Goal: Information Seeking & Learning: Learn about a topic

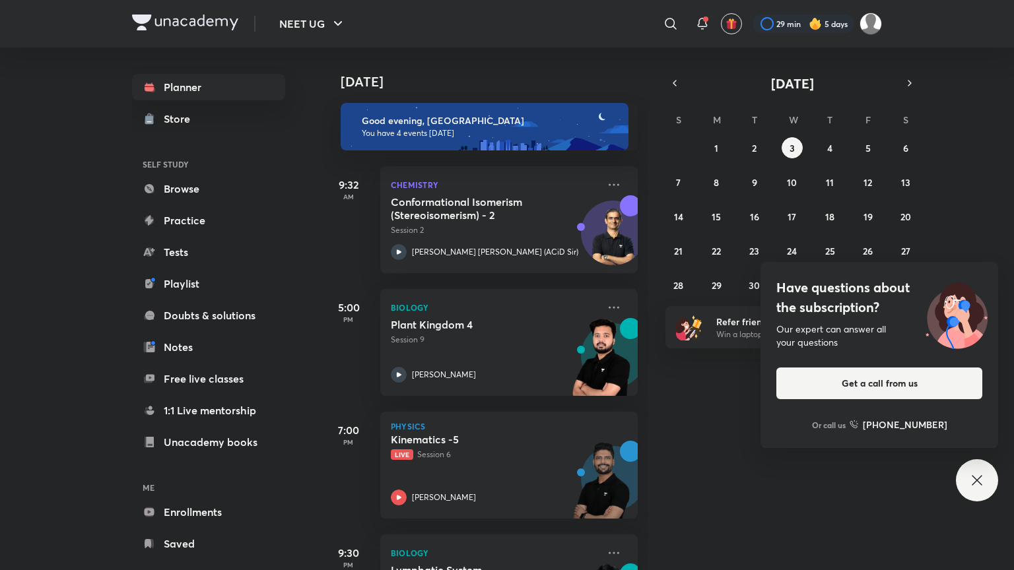
scroll to position [92, 0]
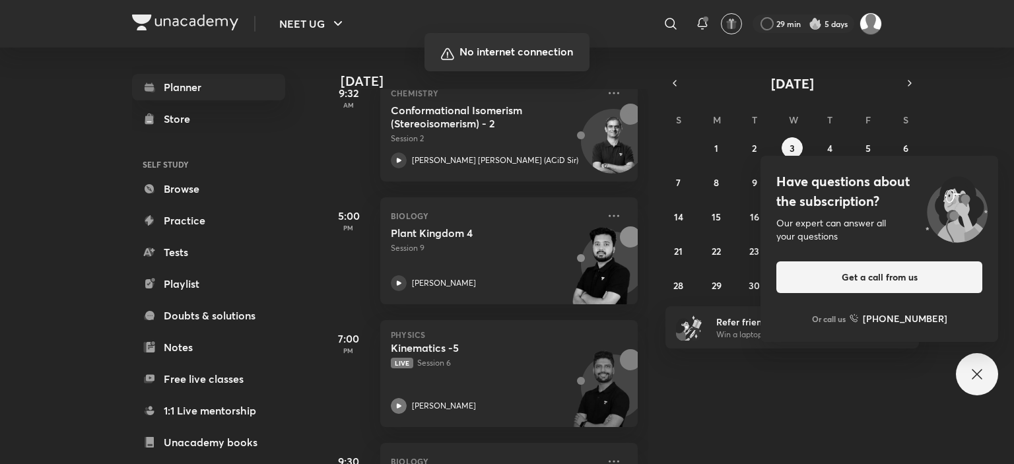
click at [737, 435] on div at bounding box center [507, 232] width 1014 height 464
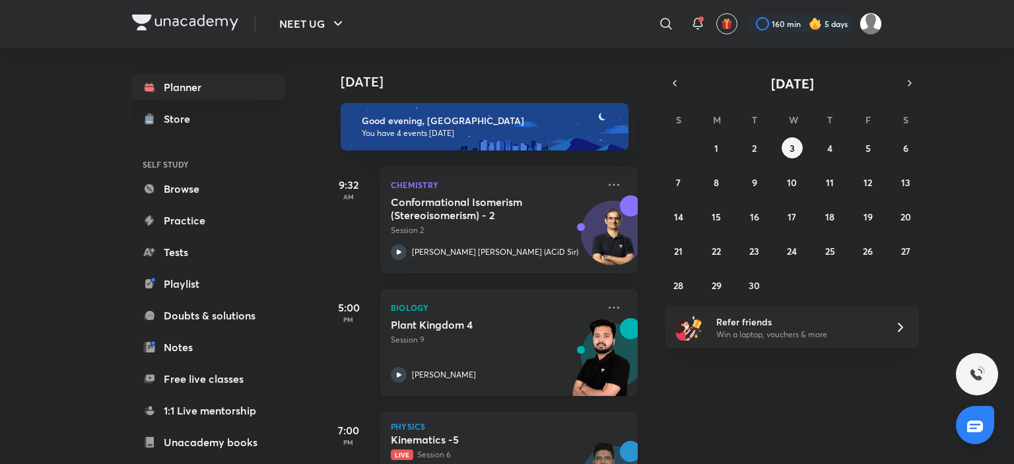
scroll to position [198, 0]
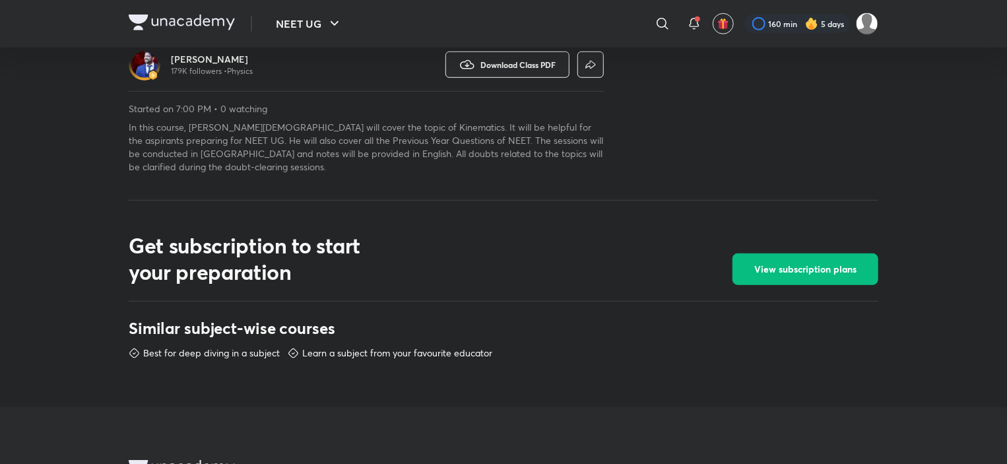
scroll to position [462, 0]
